Goal: Information Seeking & Learning: Learn about a topic

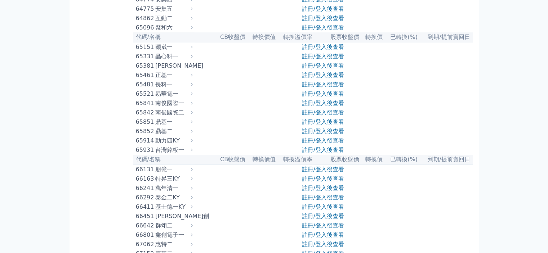
scroll to position [3194, 0]
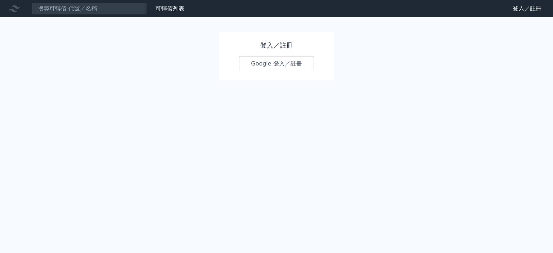
click at [264, 65] on link "Google 登入／註冊" at bounding box center [276, 63] width 75 height 15
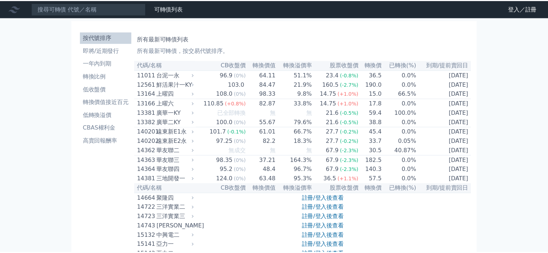
scroll to position [3194, 0]
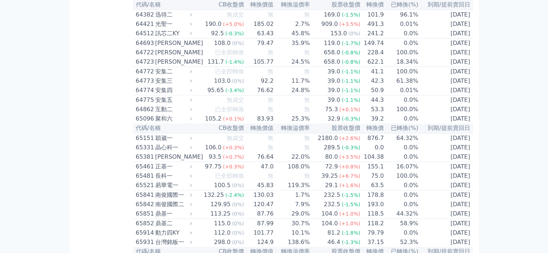
scroll to position [3194, 0]
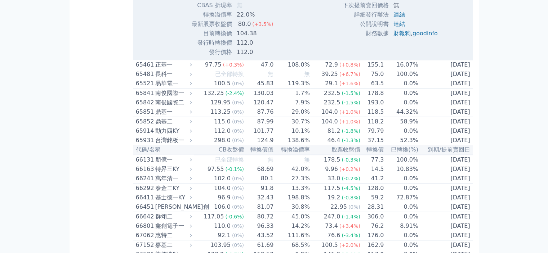
scroll to position [3531, 0]
